Goal: Register for event/course

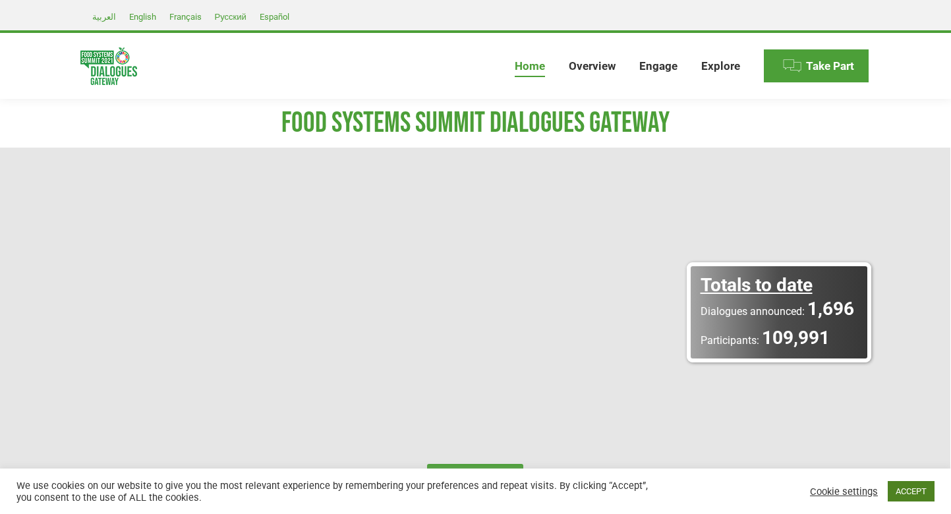
click at [912, 490] on link "ACCEPT" at bounding box center [910, 491] width 47 height 20
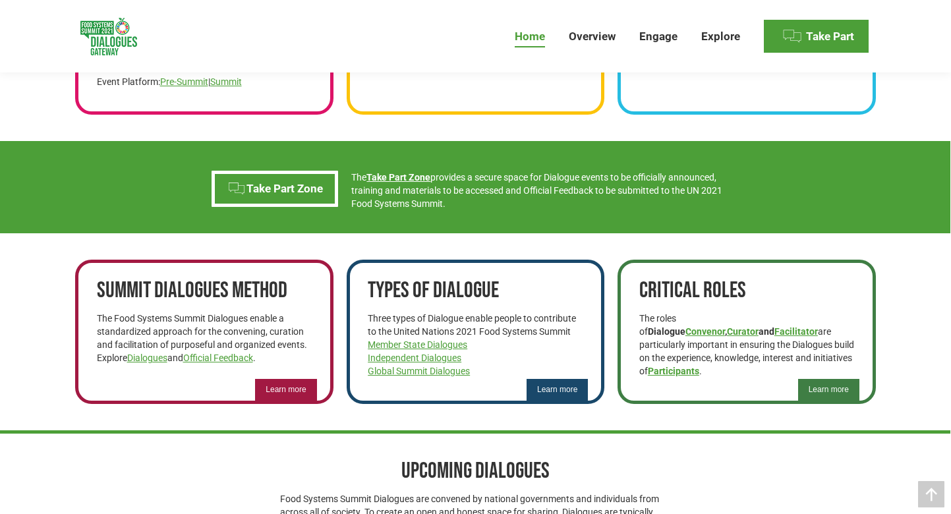
scroll to position [637, 0]
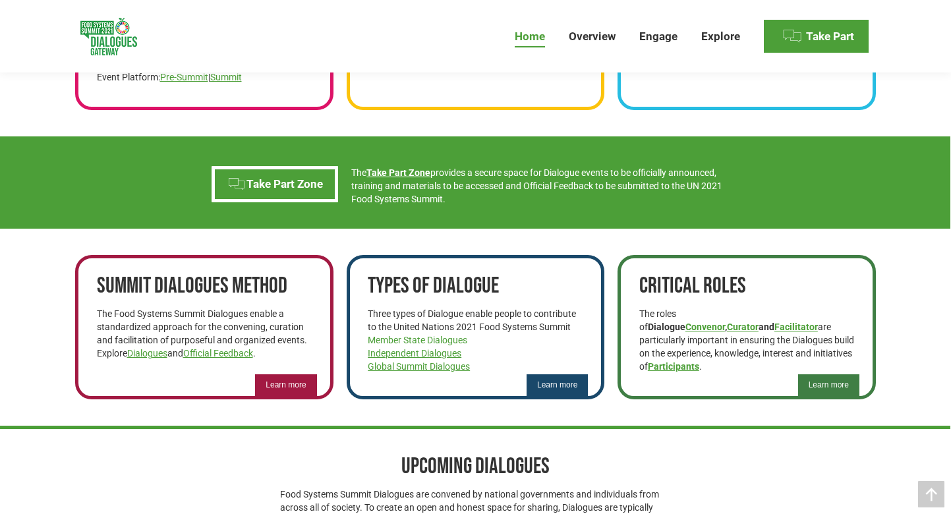
click at [440, 340] on link "Member State Dialogues" at bounding box center [417, 340] width 99 height 11
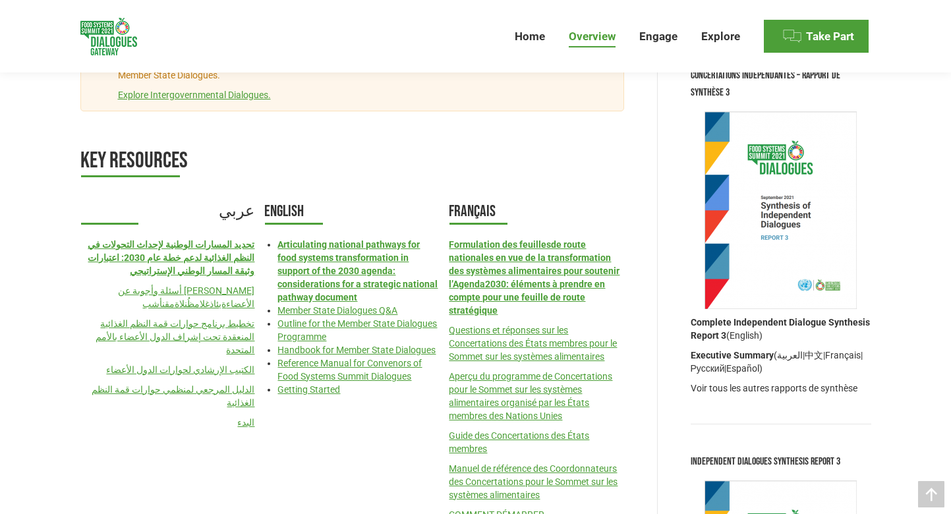
scroll to position [1406, 0]
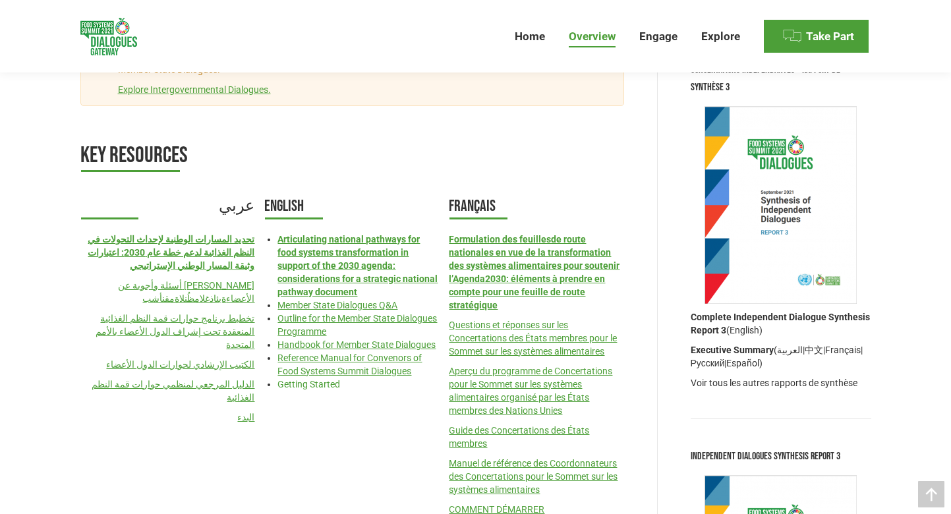
click at [328, 389] on link "Getting Started" at bounding box center [308, 384] width 63 height 11
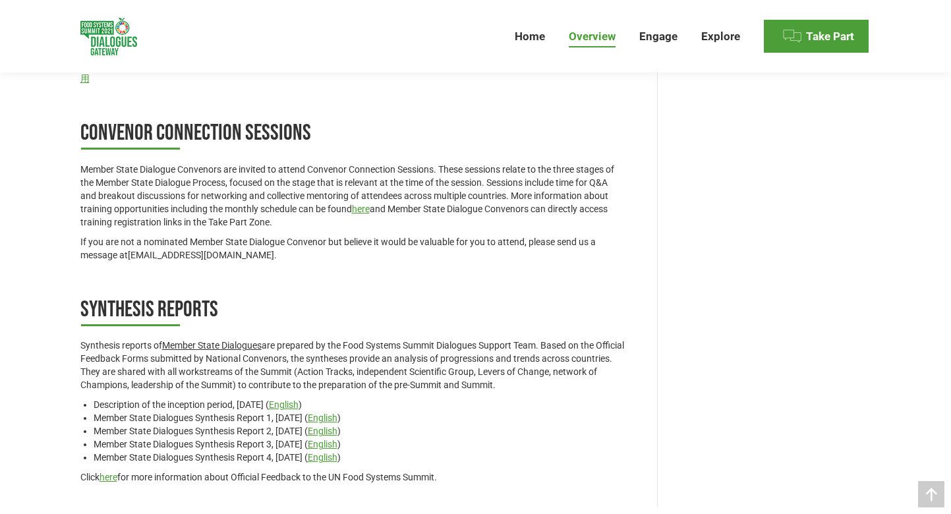
scroll to position [2367, 0]
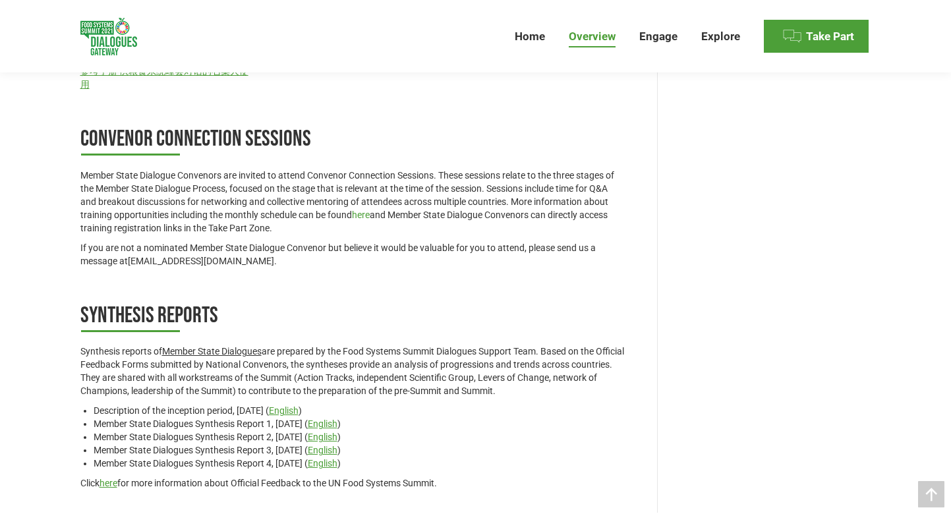
click at [360, 213] on link "here" at bounding box center [361, 214] width 18 height 11
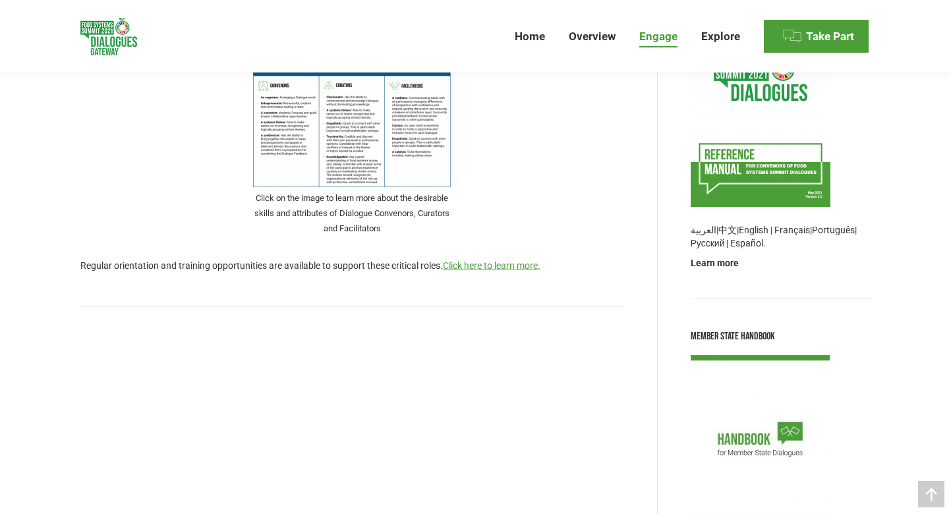
scroll to position [489, 0]
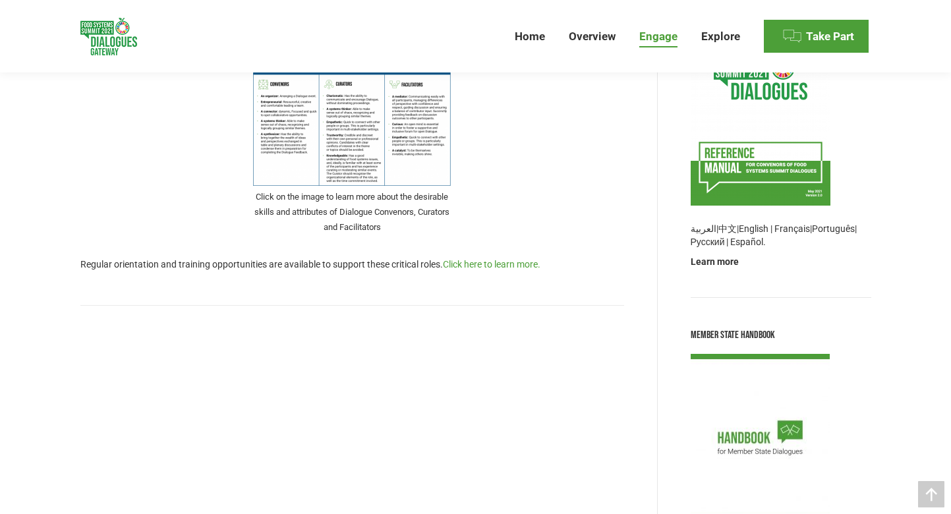
click at [499, 264] on link "Click here to learn more." at bounding box center [491, 264] width 97 height 11
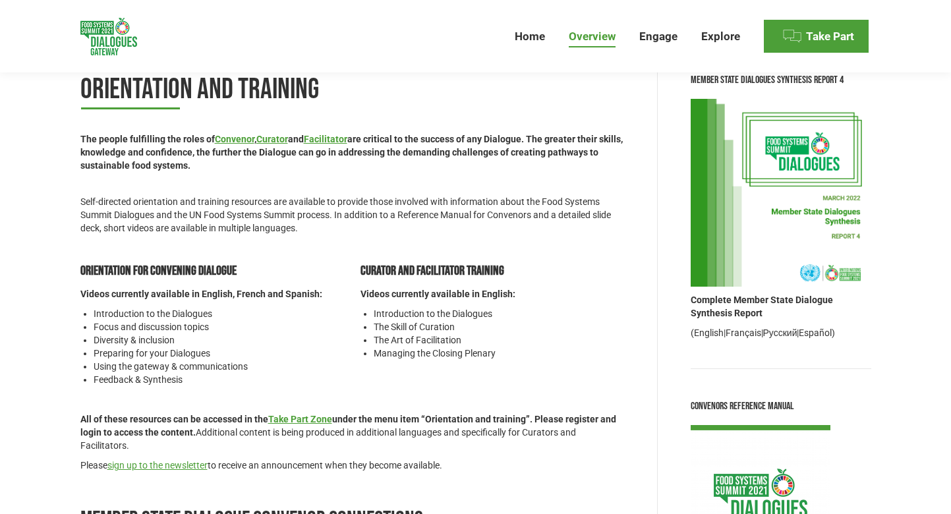
scroll to position [70, 0]
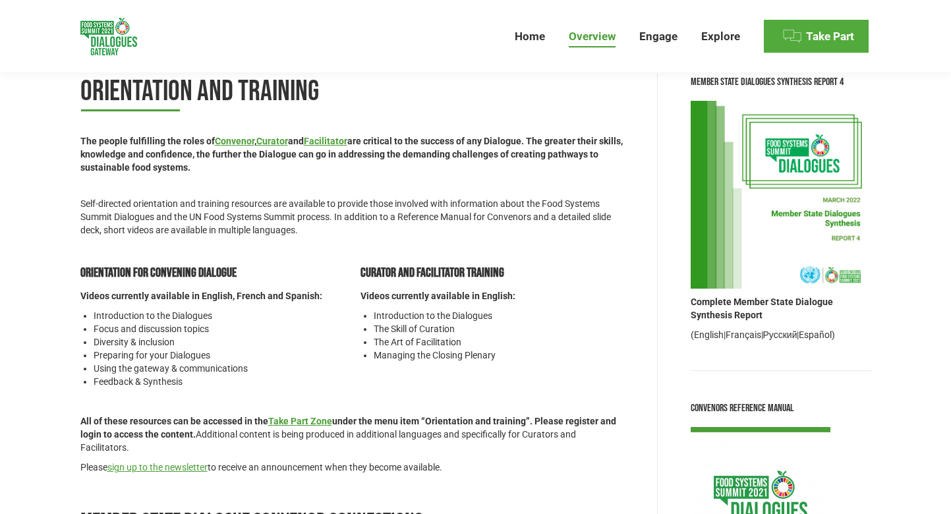
click at [826, 36] on span "Take Part" at bounding box center [830, 37] width 48 height 14
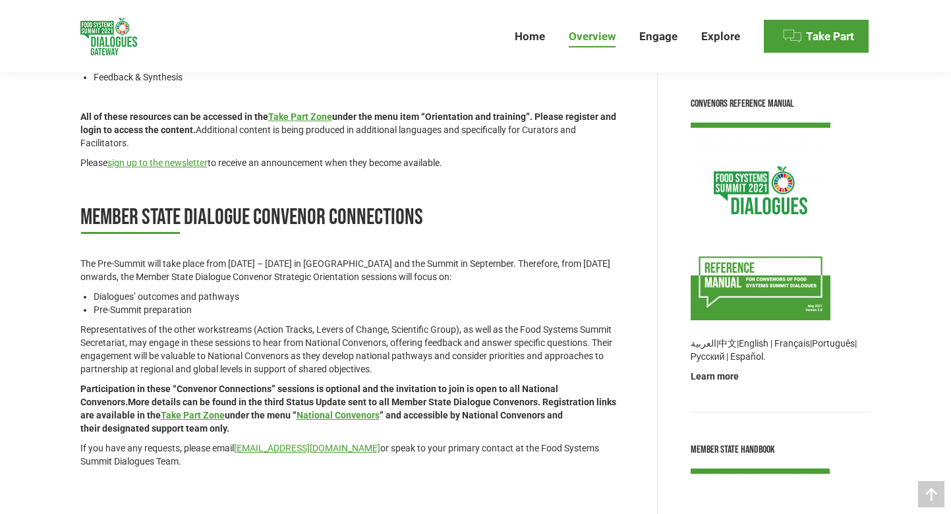
scroll to position [377, 0]
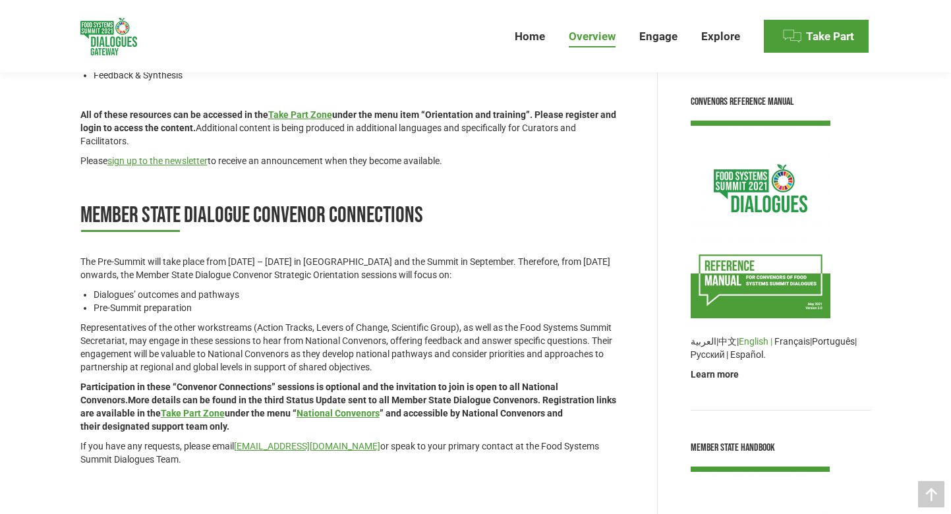
click at [752, 344] on link "English |" at bounding box center [755, 341] width 34 height 11
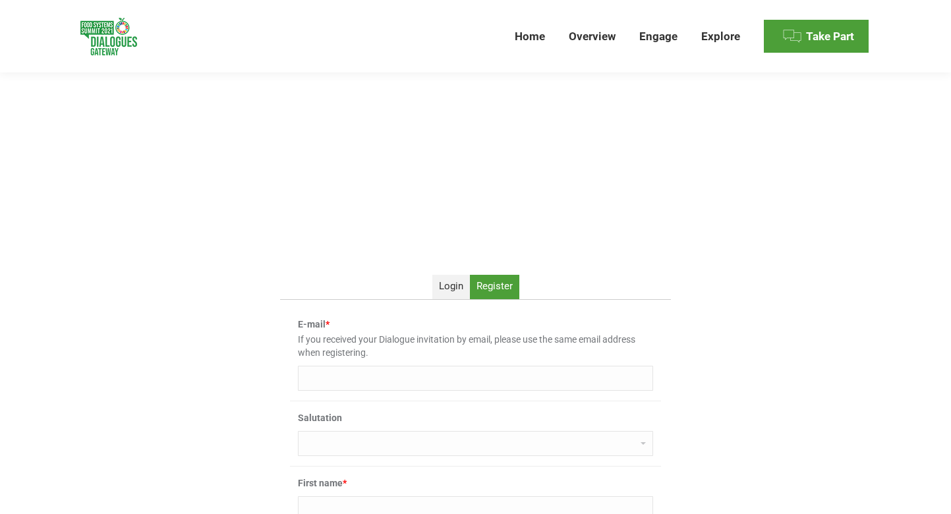
scroll to position [118, 0]
click at [453, 283] on span "Login" at bounding box center [451, 283] width 24 height 12
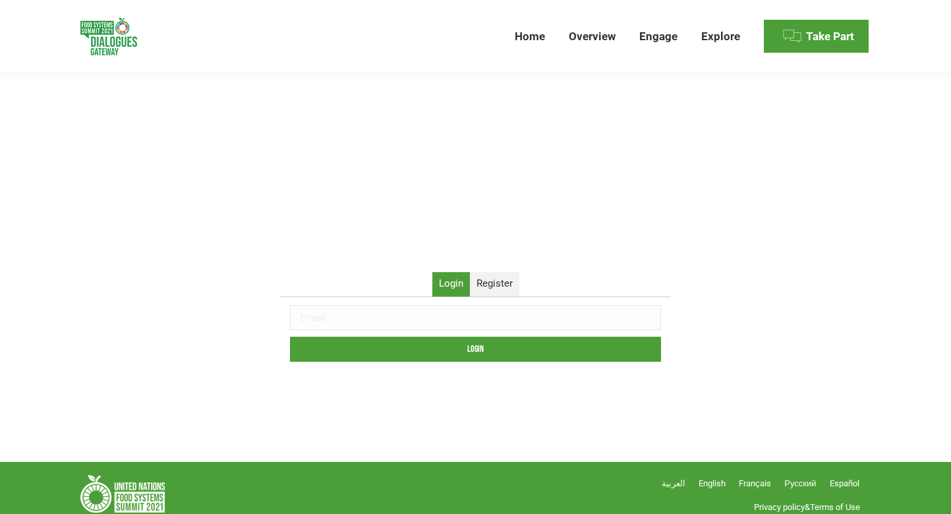
click at [646, 319] on input "text" at bounding box center [475, 317] width 371 height 25
click at [391, 346] on input "Login" at bounding box center [475, 349] width 371 height 25
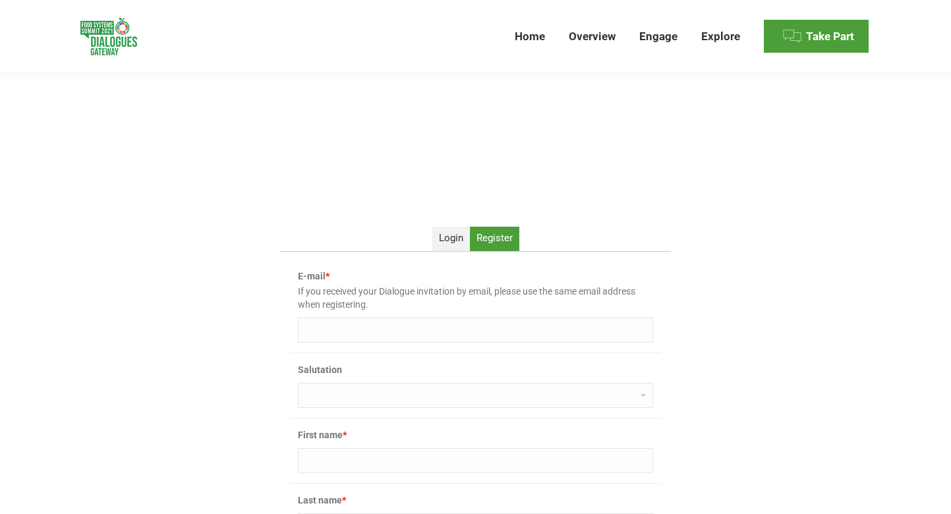
scroll to position [182, 0]
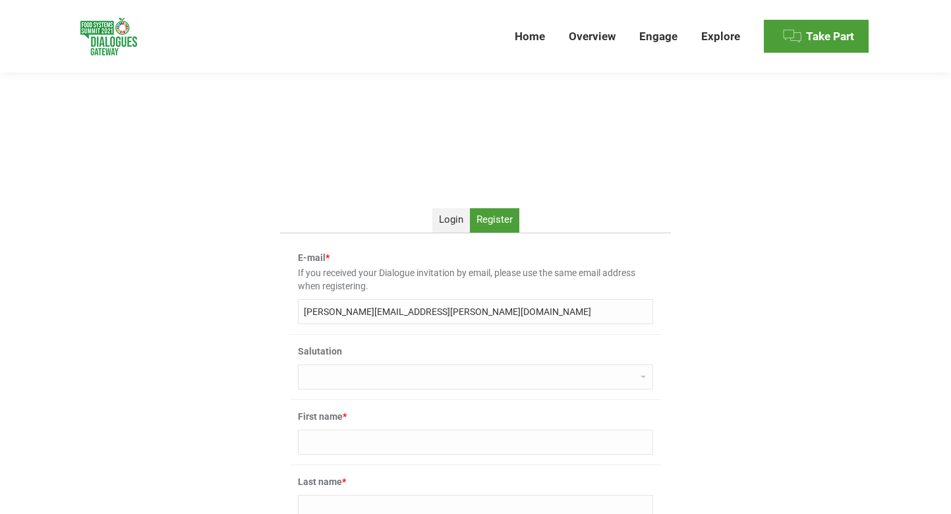
type input "valentina.gasbarri@fao.org"
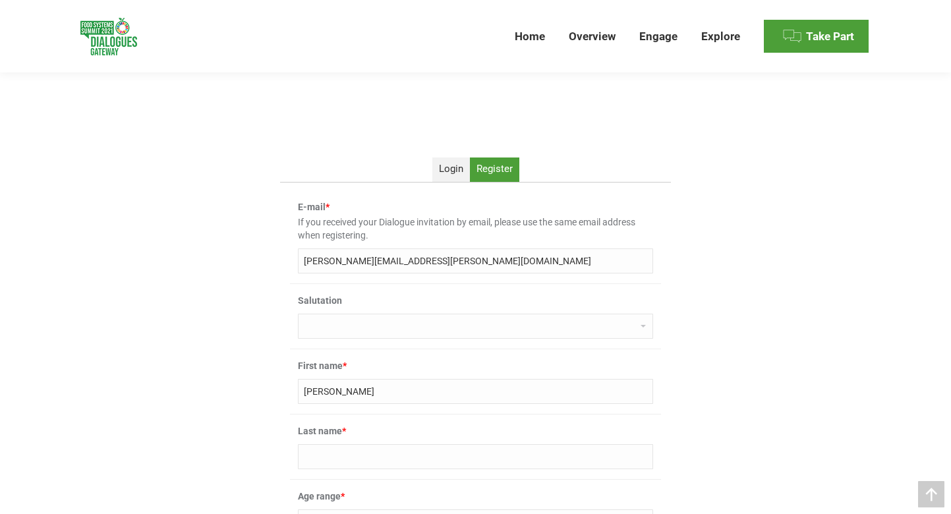
scroll to position [240, 0]
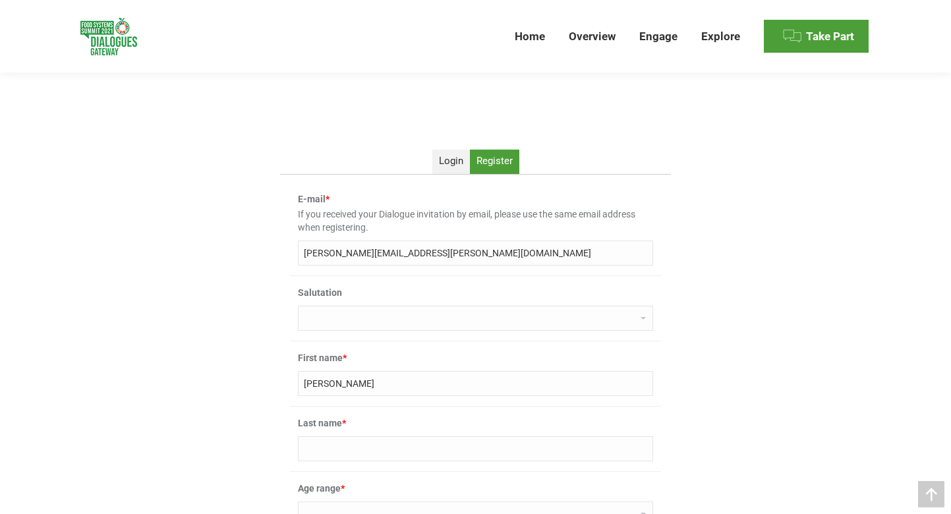
type input "Valentina"
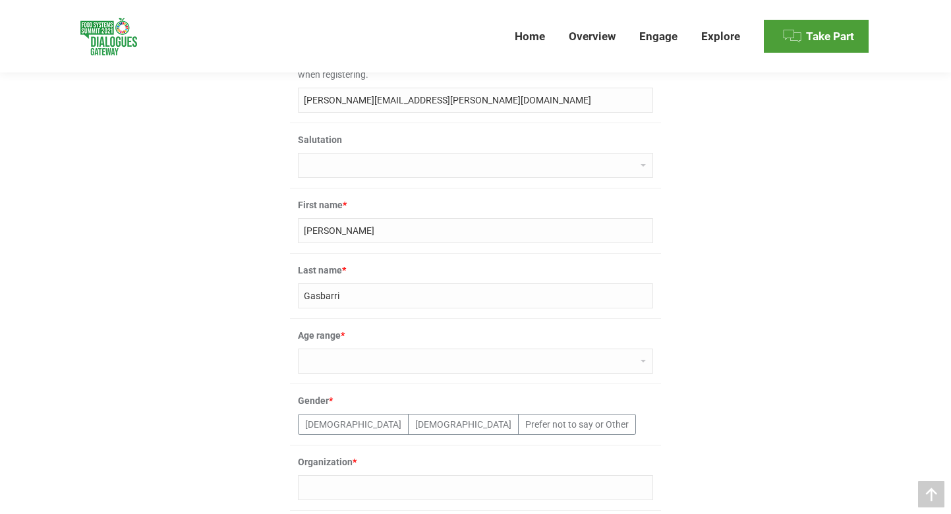
scroll to position [395, 0]
type input "Gasbarri"
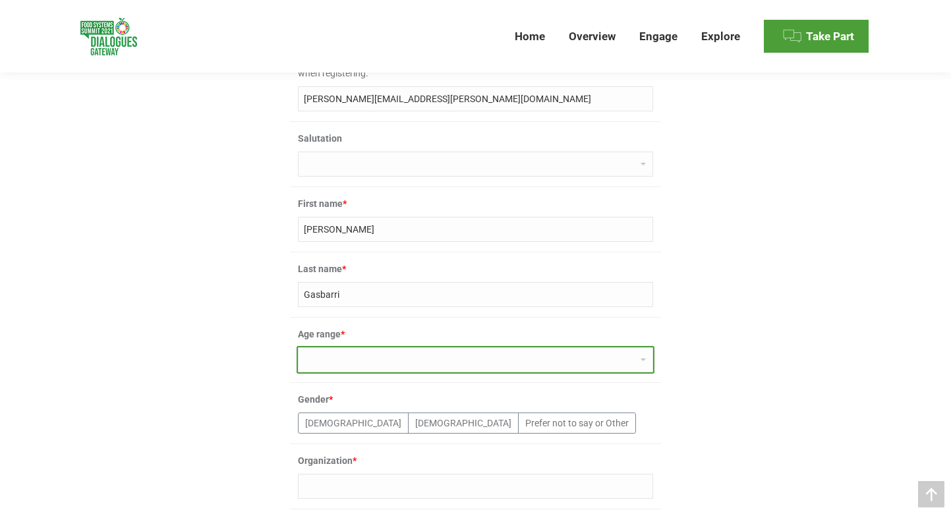
click at [328, 364] on select "0-18 19-30 31-50 51-65 66-80 80+" at bounding box center [475, 359] width 355 height 25
select select "31-50"
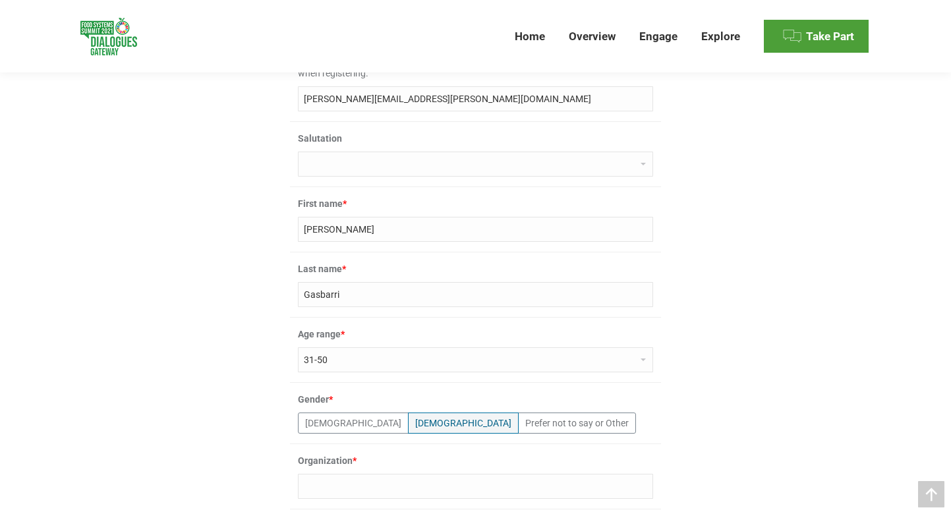
click at [408, 420] on label "[DEMOGRAPHIC_DATA]" at bounding box center [463, 422] width 111 height 21
click at [0, 0] on input"] "[DEMOGRAPHIC_DATA]" at bounding box center [0, 0] width 0 height 0
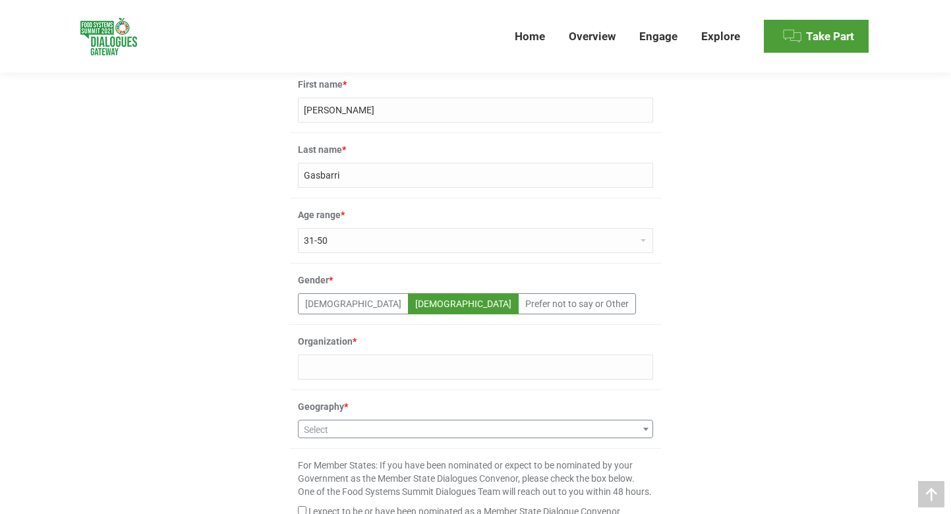
scroll to position [516, 0]
type input "FAO"
click at [374, 432] on span "Select" at bounding box center [475, 427] width 354 height 18
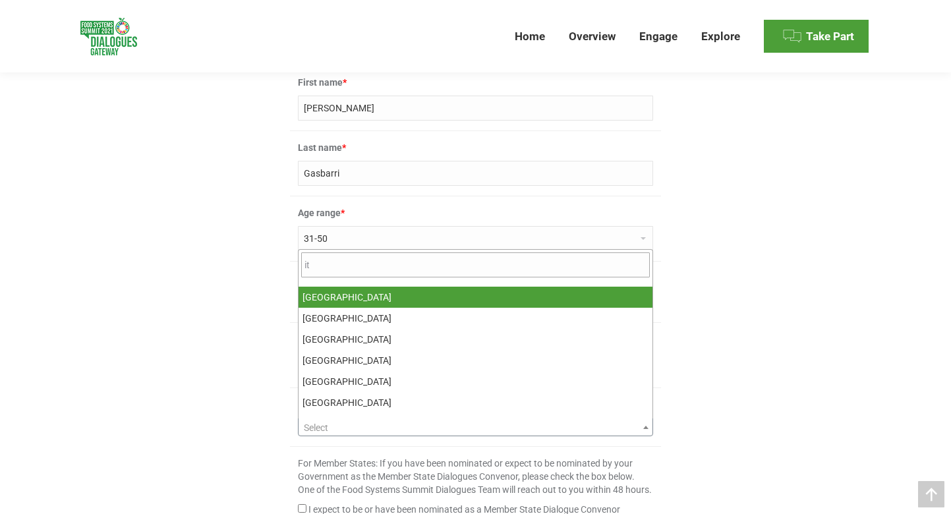
type input "ita"
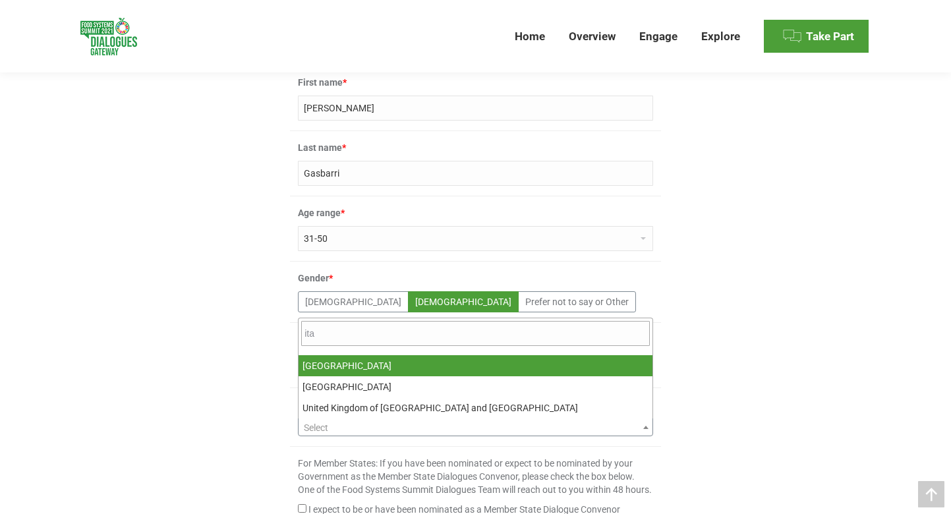
select select "93"
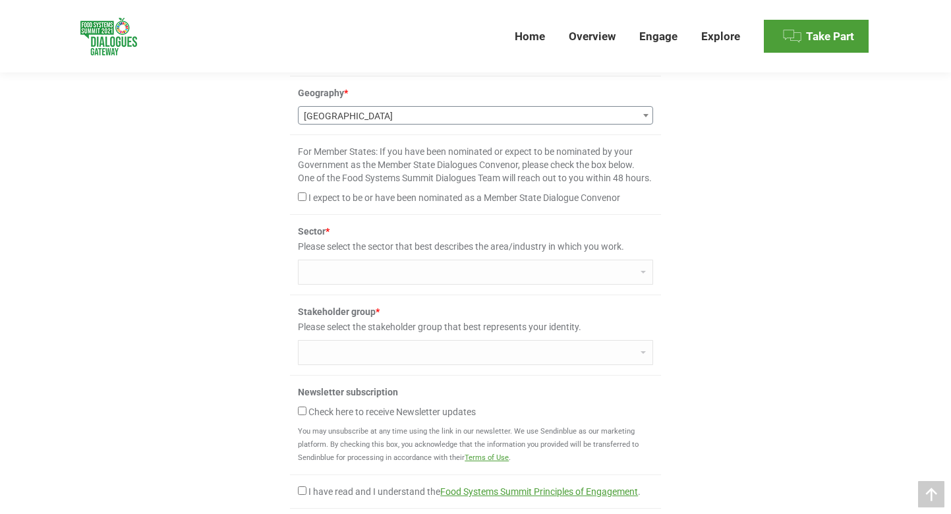
scroll to position [828, 0]
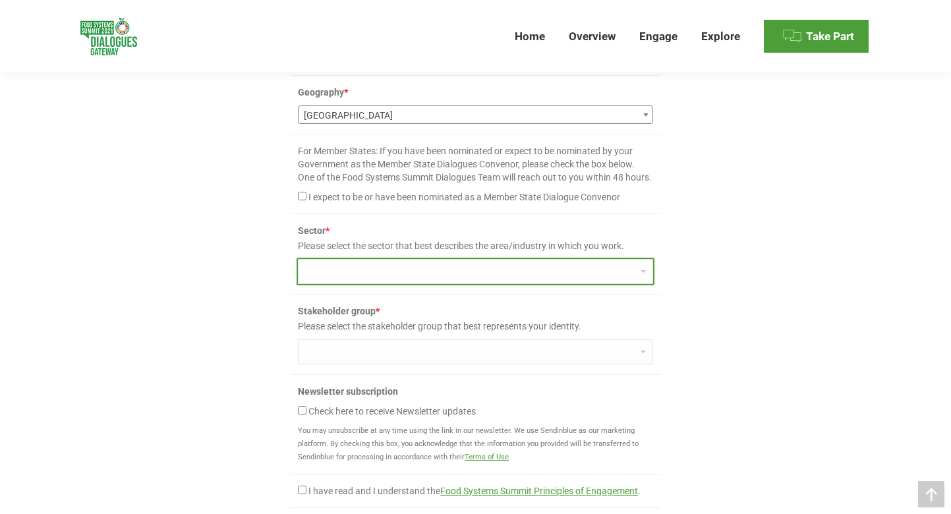
click at [325, 284] on select "Agriculture/crops Education Health care Fish and aquaculture Communication Nutr…" at bounding box center [475, 271] width 355 height 25
select select "nutrition"
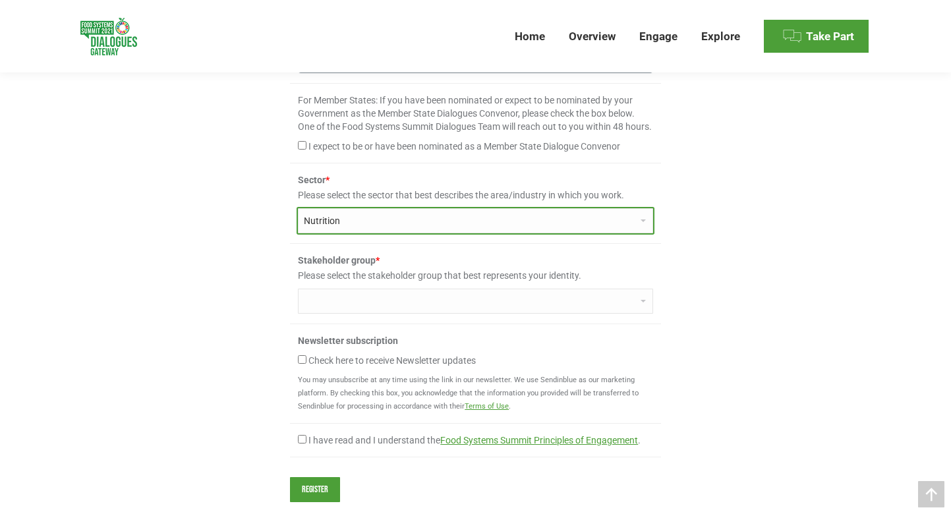
scroll to position [881, 0]
click at [354, 231] on select "Agriculture/crops Education Health care Fish and aquaculture Communication Nutr…" at bounding box center [475, 218] width 355 height 25
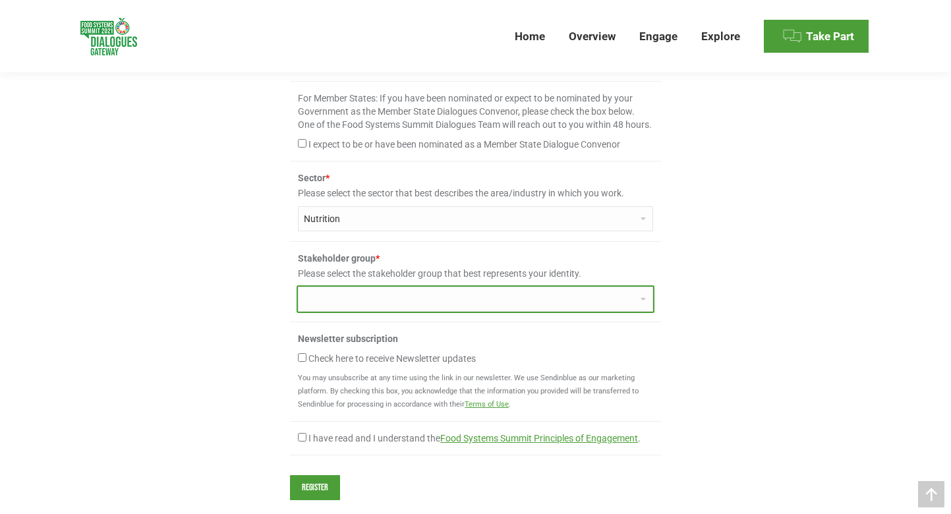
click at [347, 312] on select "Small-scale farmer Medium-scale farmer Large-scale farmer Indigenous People Wor…" at bounding box center [475, 299] width 355 height 25
select select "international_ngo"
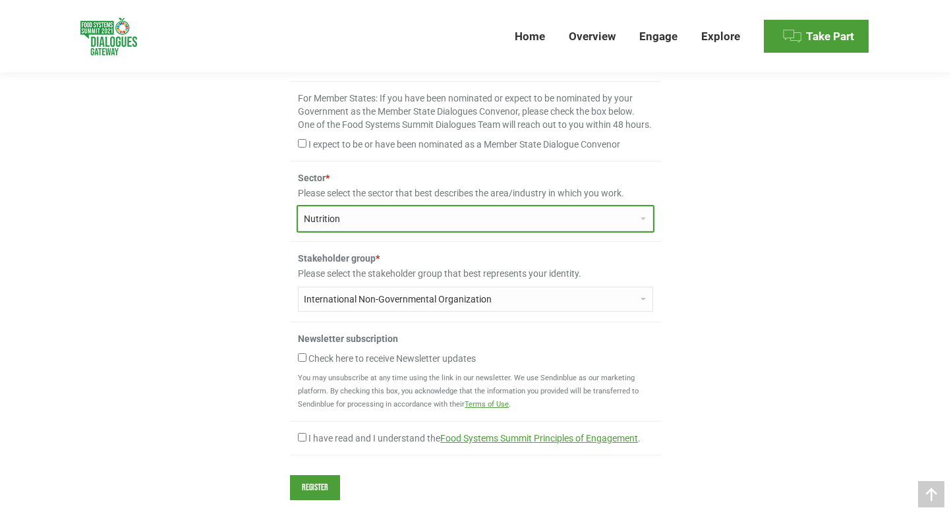
click at [347, 231] on select "Agriculture/crops Education Health care Fish and aquaculture Communication Nutr…" at bounding box center [475, 218] width 355 height 25
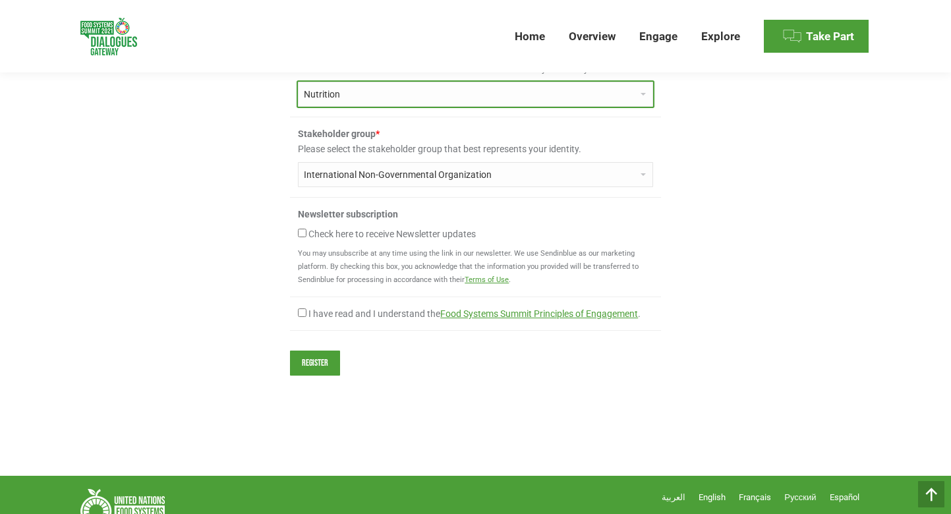
scroll to position [1009, 0]
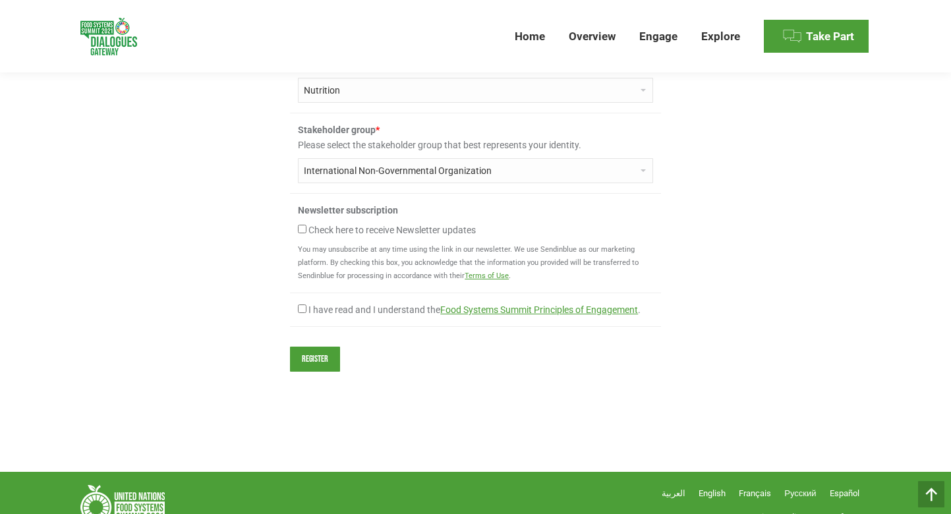
click at [314, 372] on input "Register" at bounding box center [315, 359] width 50 height 25
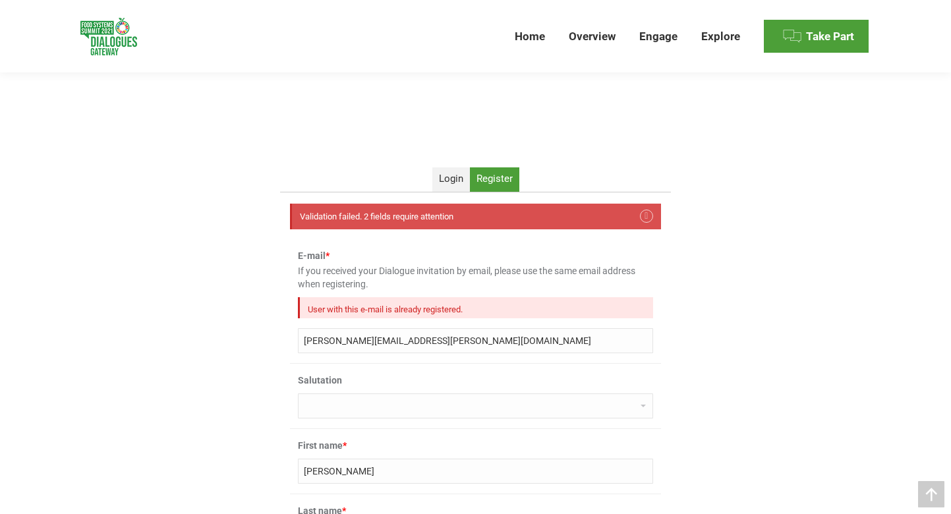
scroll to position [204, 0]
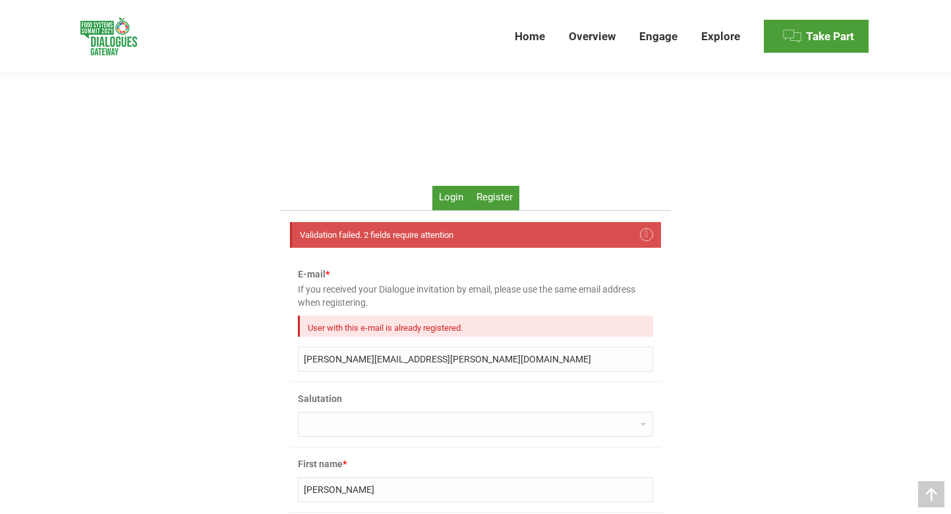
click at [445, 198] on span "Login" at bounding box center [451, 197] width 24 height 12
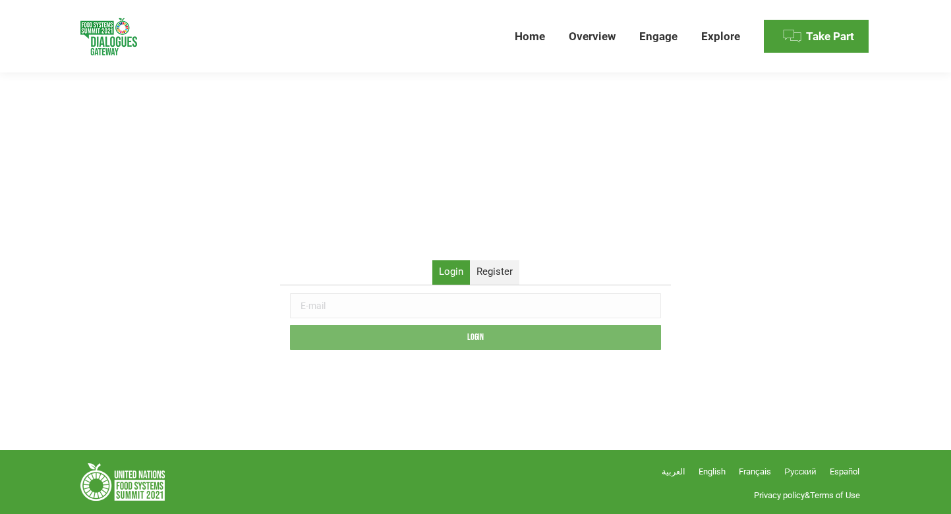
scroll to position [130, 0]
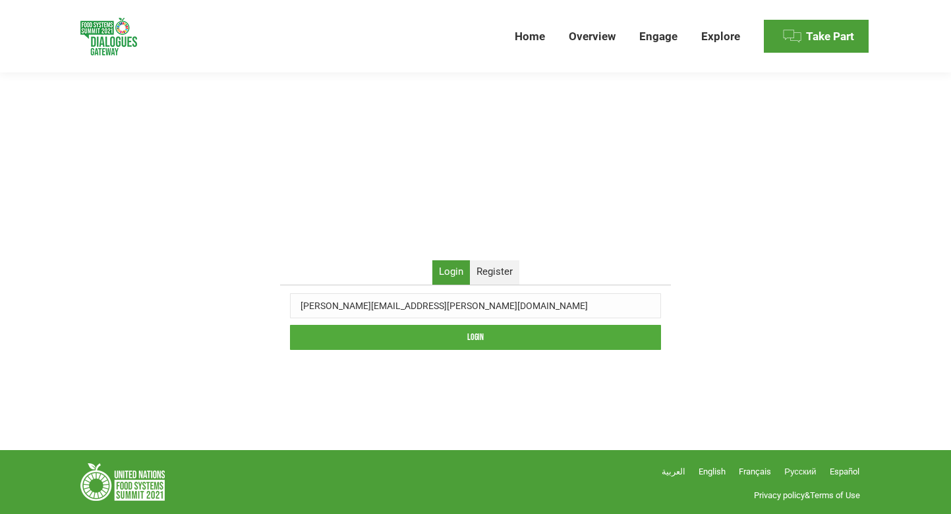
type input "valentina.gasbarri@fao.org"
click at [488, 327] on input "Login" at bounding box center [475, 337] width 371 height 25
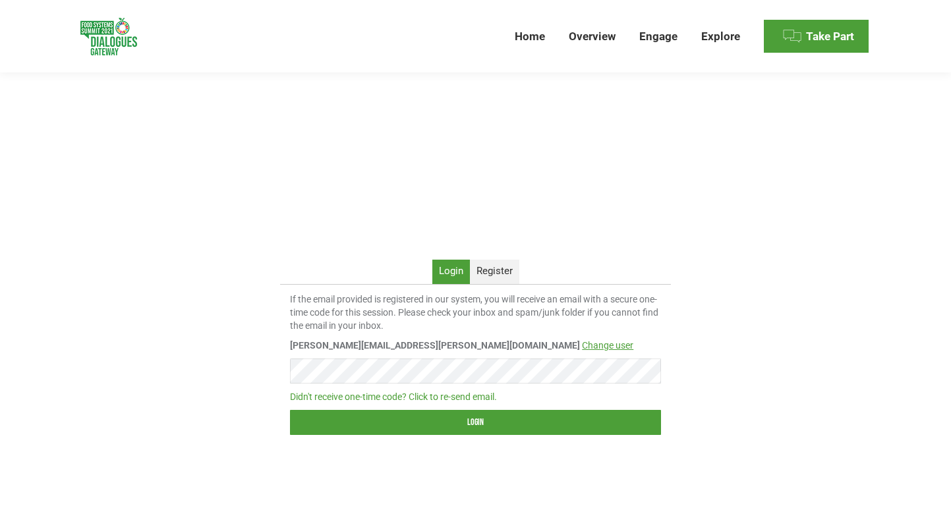
click at [451, 395] on link "Didn't receive one-time code? Click to re-send email." at bounding box center [393, 396] width 207 height 11
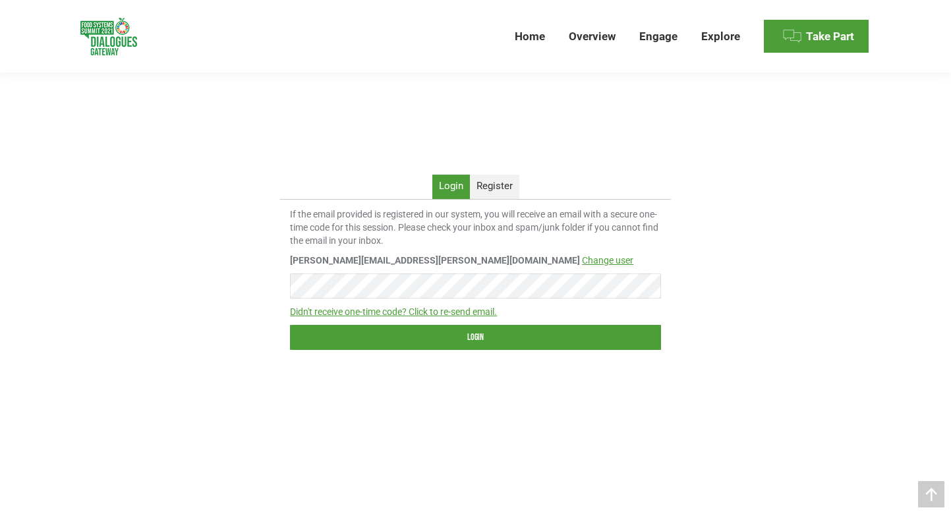
scroll to position [200, 0]
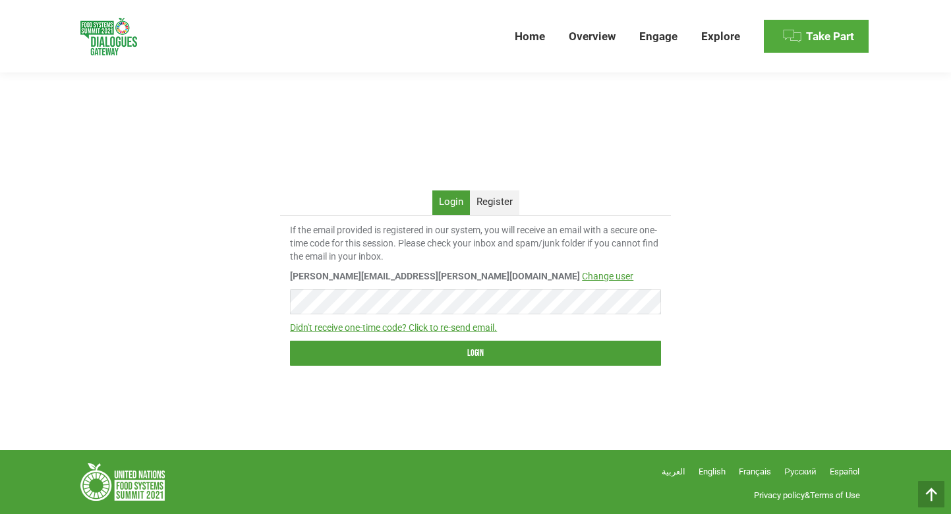
click at [813, 35] on span "Take Part" at bounding box center [830, 37] width 48 height 14
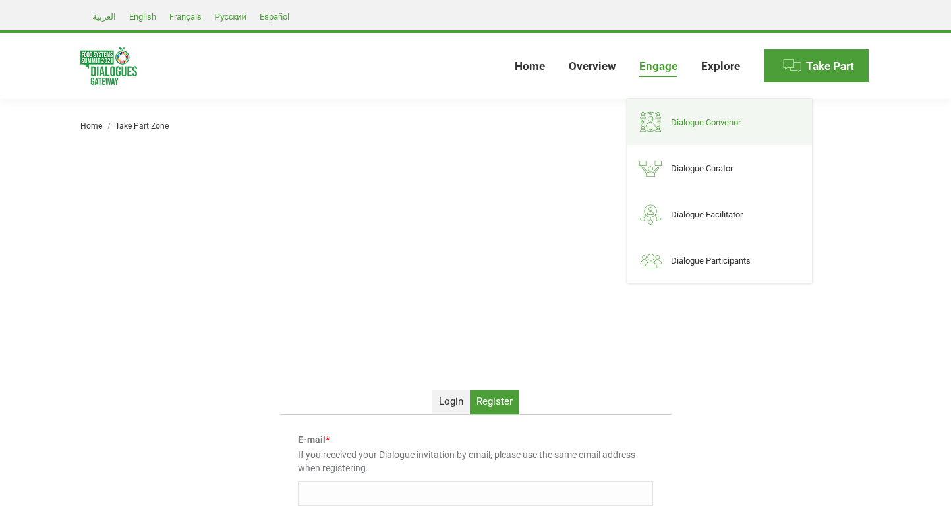
click at [675, 125] on span "Dialogue Convenor" at bounding box center [706, 122] width 70 height 11
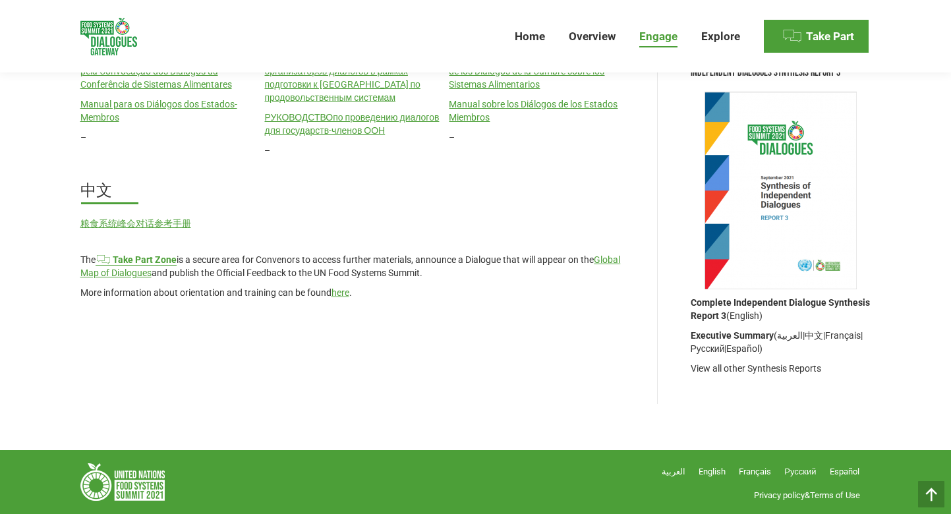
scroll to position [1790, 0]
click at [339, 295] on link "here" at bounding box center [340, 292] width 18 height 11
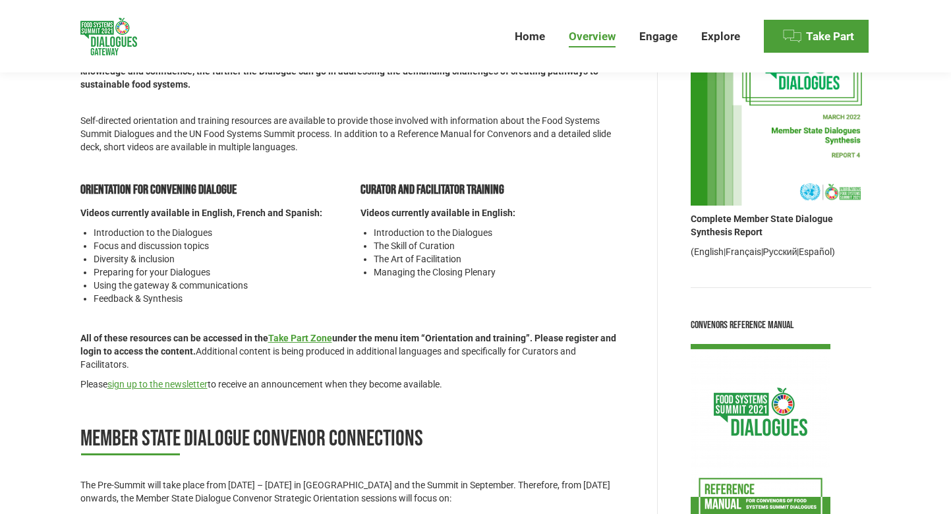
scroll to position [162, 0]
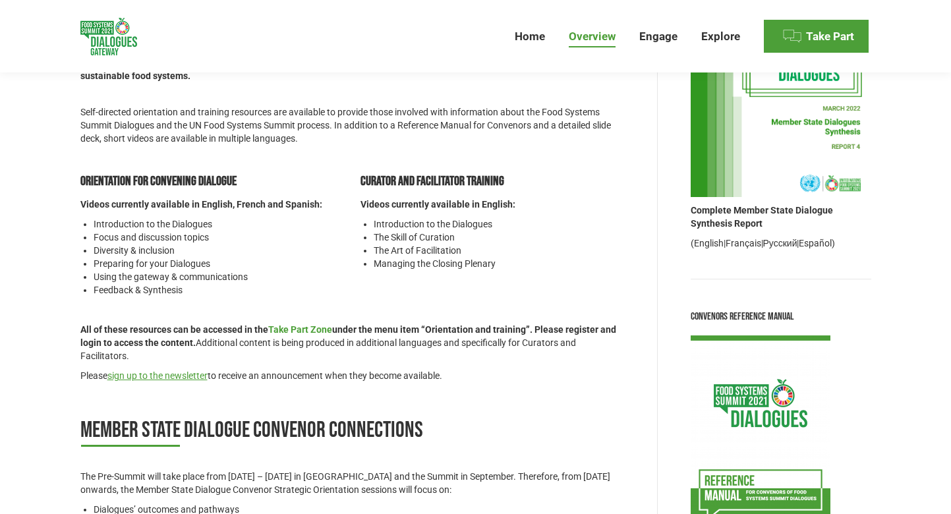
click at [294, 329] on link "Take Part Zone" at bounding box center [300, 329] width 64 height 11
click at [827, 43] on span "Take Part" at bounding box center [816, 36] width 105 height 33
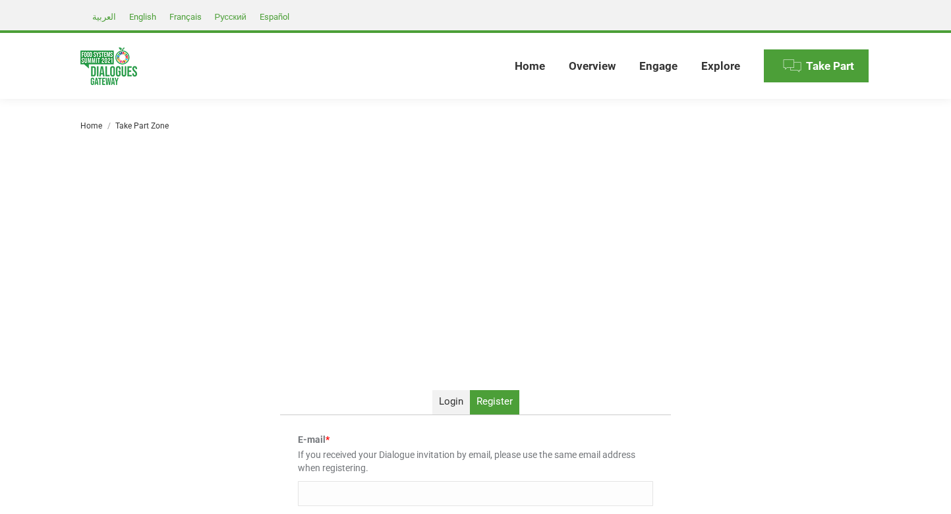
click at [458, 406] on span "Login" at bounding box center [451, 401] width 24 height 12
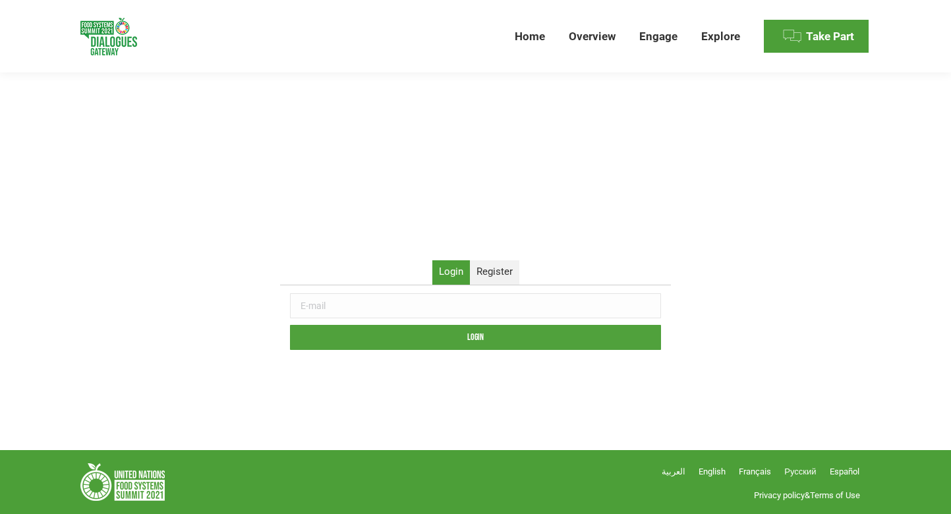
scroll to position [130, 0]
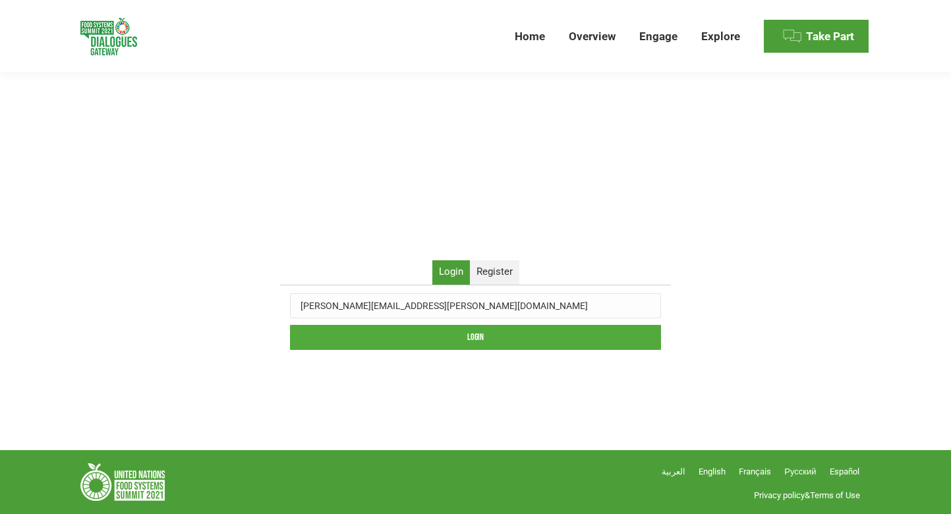
type input "[PERSON_NAME][EMAIL_ADDRESS][PERSON_NAME][DOMAIN_NAME]"
click at [497, 327] on input "Login" at bounding box center [475, 337] width 371 height 25
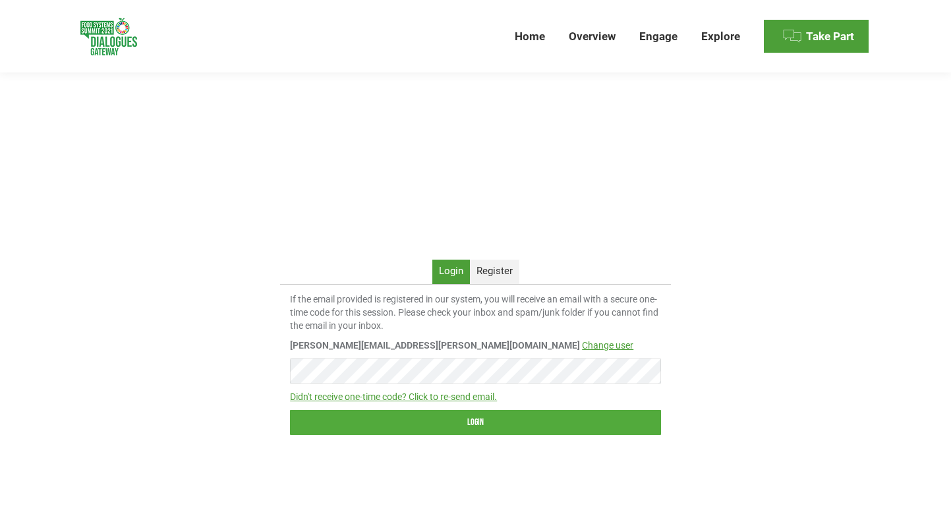
click at [414, 427] on input "Login" at bounding box center [475, 422] width 371 height 25
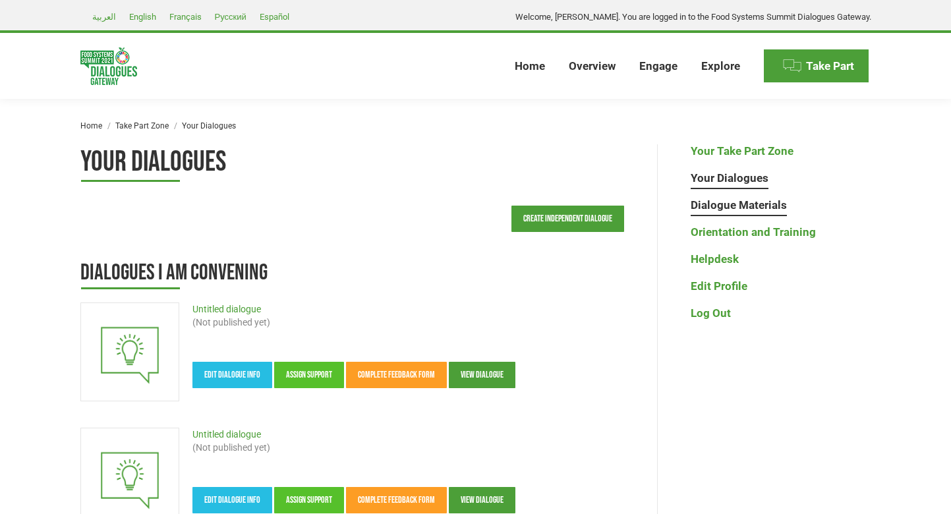
click at [725, 203] on link "Dialogue Materials" at bounding box center [738, 205] width 96 height 14
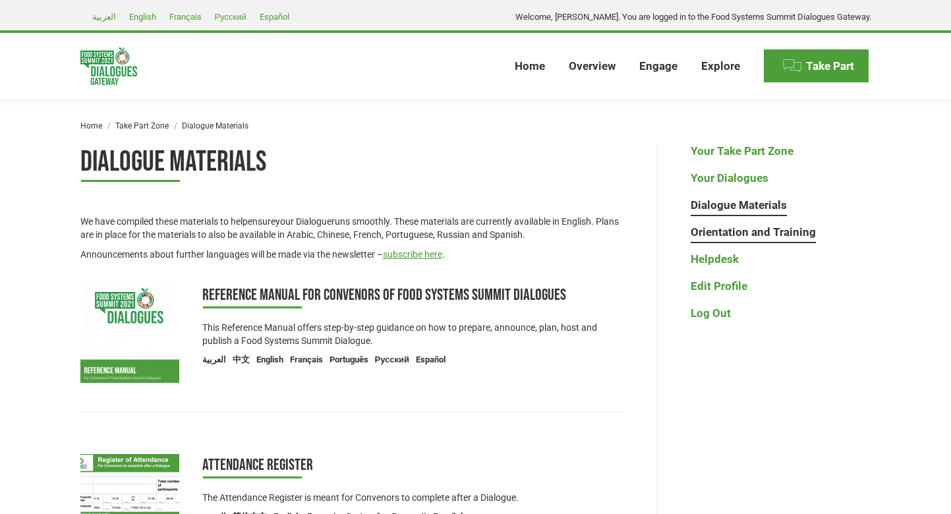
click at [739, 233] on link "Orientation and Training" at bounding box center [752, 232] width 125 height 14
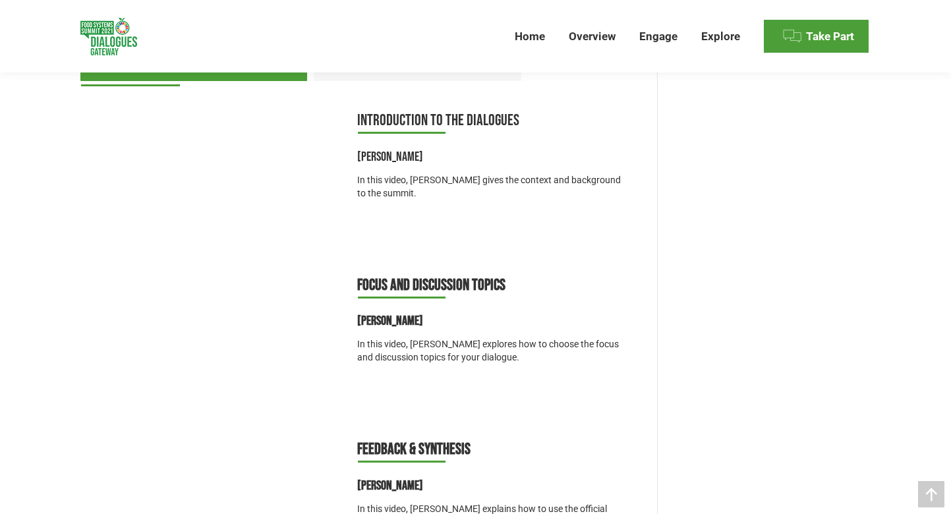
scroll to position [636, 0]
